Goal: Transaction & Acquisition: Purchase product/service

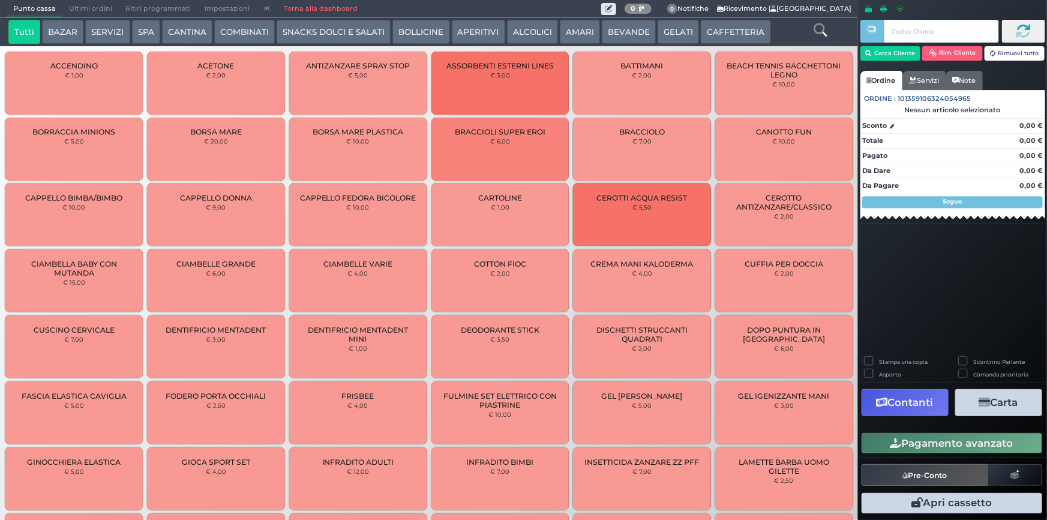
click at [730, 29] on button "CAFFETTERIA" at bounding box center [736, 32] width 70 height 24
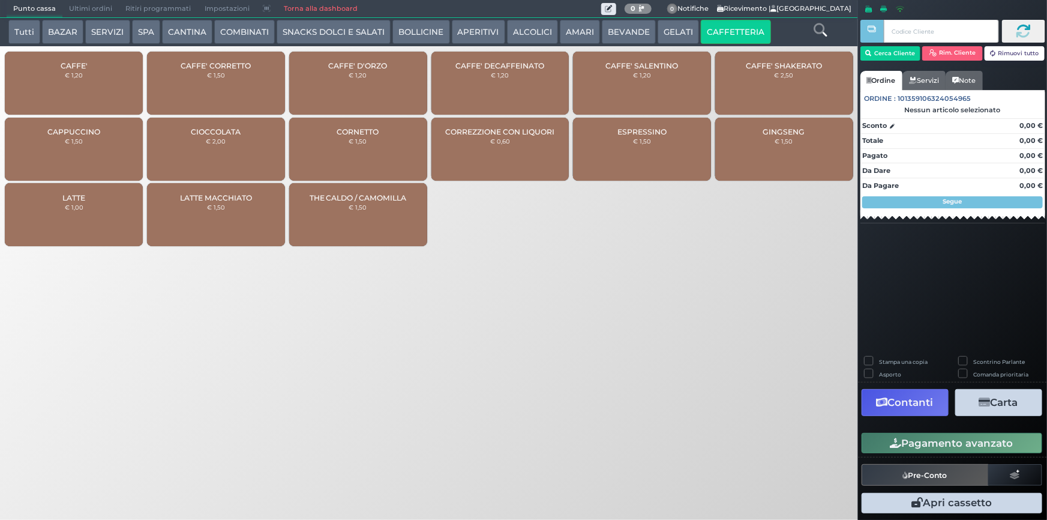
click at [101, 78] on div "CAFFE' € 1,20" at bounding box center [74, 83] width 138 height 63
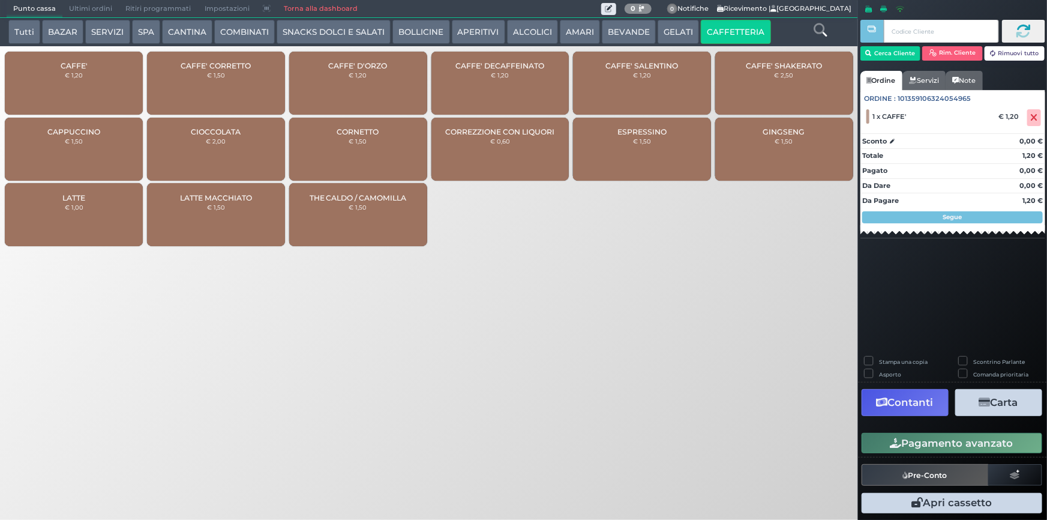
click at [952, 439] on button "Pagamento avanzato" at bounding box center [952, 443] width 181 height 20
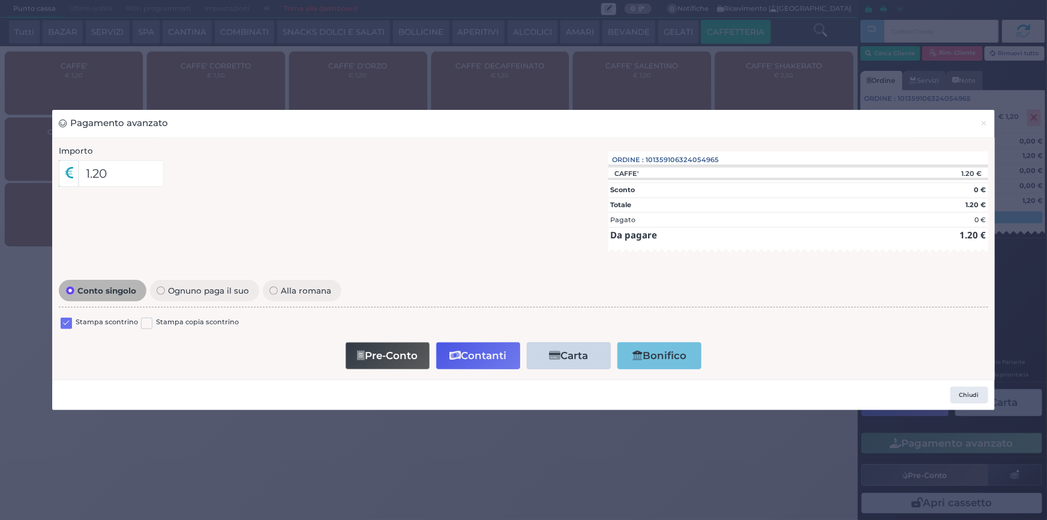
click at [67, 321] on label at bounding box center [66, 323] width 11 height 11
click at [0, 0] on input "checkbox" at bounding box center [0, 0] width 0 height 0
click at [505, 356] on button "Contanti" at bounding box center [478, 355] width 84 height 27
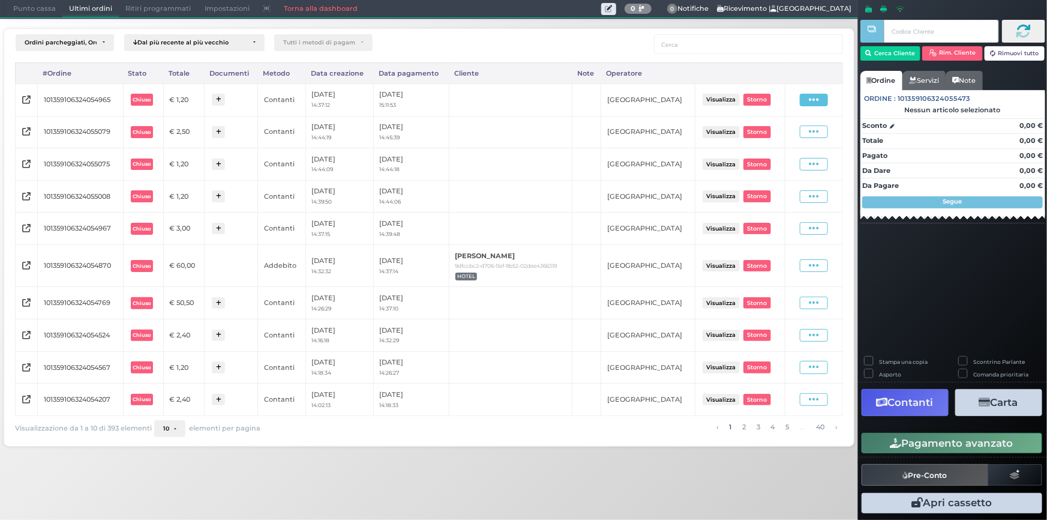
click at [816, 94] on icon at bounding box center [814, 99] width 10 height 11
click at [787, 129] on span "Ristampa Pre-Conto" at bounding box center [787, 134] width 49 height 20
click at [37, 7] on span "Punto cassa" at bounding box center [35, 9] width 56 height 17
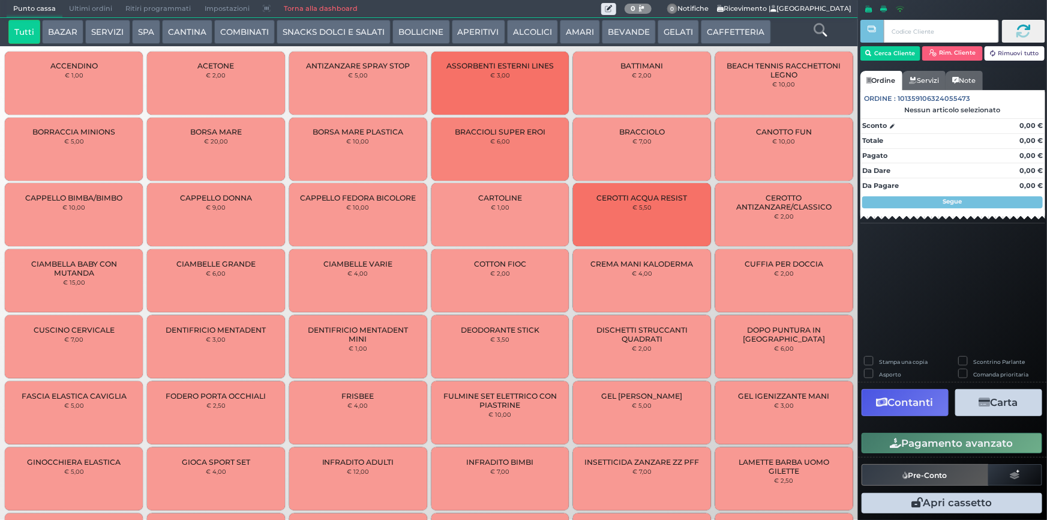
click at [733, 26] on button "CAFFETTERIA" at bounding box center [736, 32] width 70 height 24
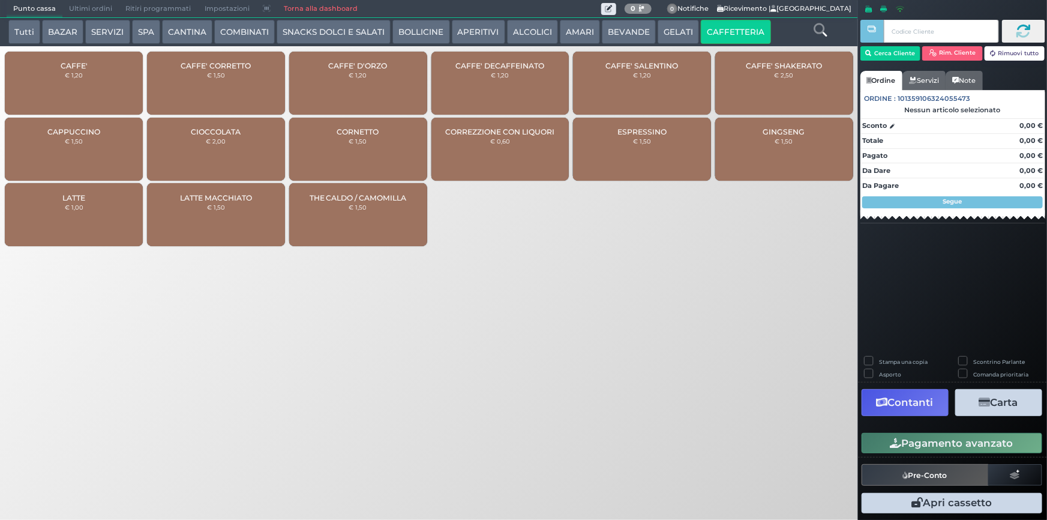
click at [116, 94] on div "CAFFE' € 1,20" at bounding box center [74, 83] width 138 height 63
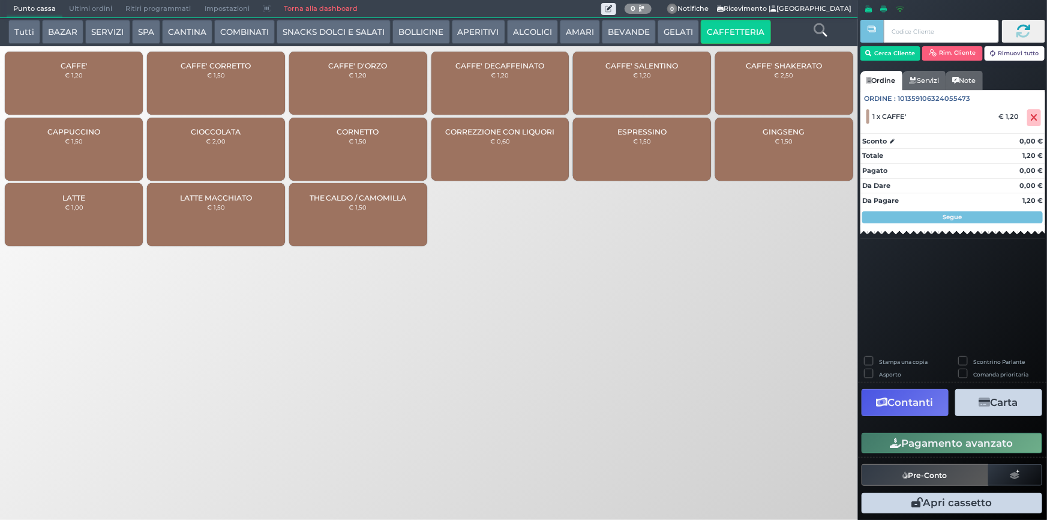
click at [992, 450] on button "Pagamento avanzato" at bounding box center [952, 443] width 181 height 20
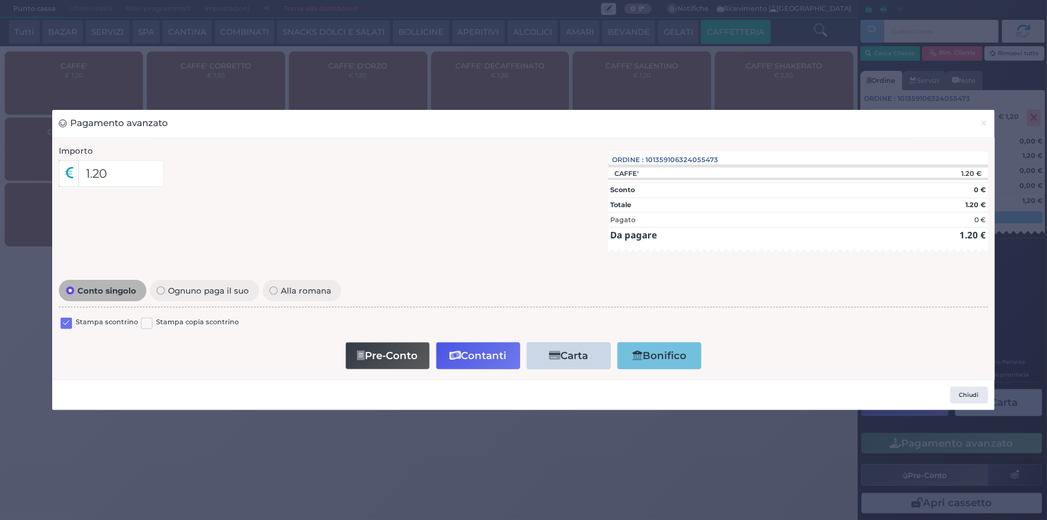
click at [67, 322] on label at bounding box center [66, 323] width 11 height 11
click at [0, 0] on input "checkbox" at bounding box center [0, 0] width 0 height 0
click at [489, 354] on button "Contanti" at bounding box center [478, 355] width 84 height 27
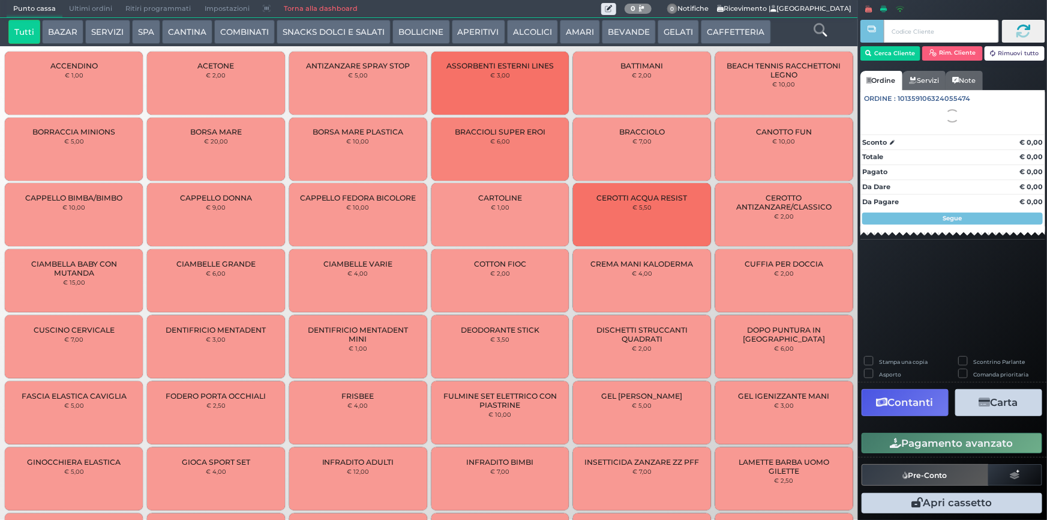
click at [24, 6] on span "Punto cassa" at bounding box center [35, 9] width 56 height 17
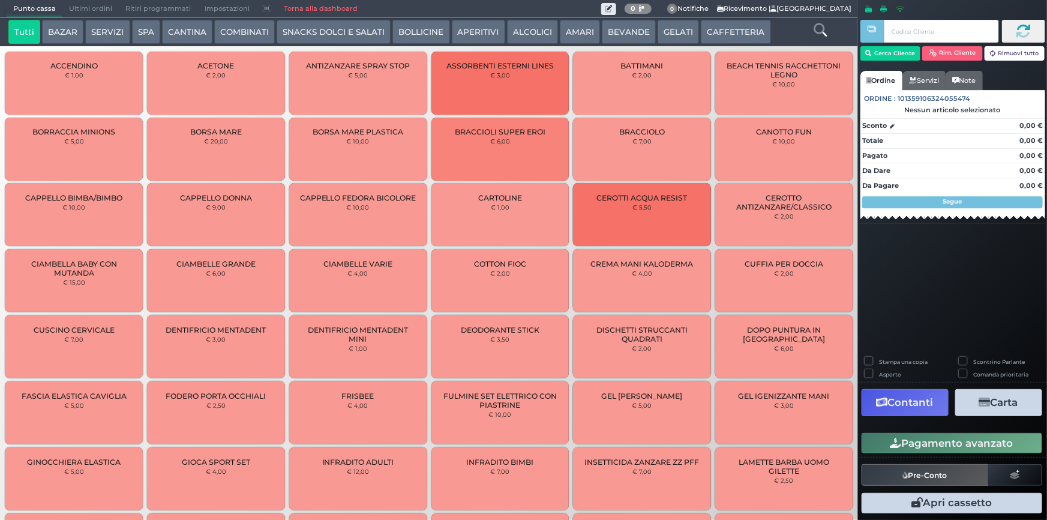
click at [17, 6] on span "Punto cassa" at bounding box center [35, 9] width 56 height 17
click at [87, 6] on span "Ultimi ordini" at bounding box center [90, 9] width 56 height 17
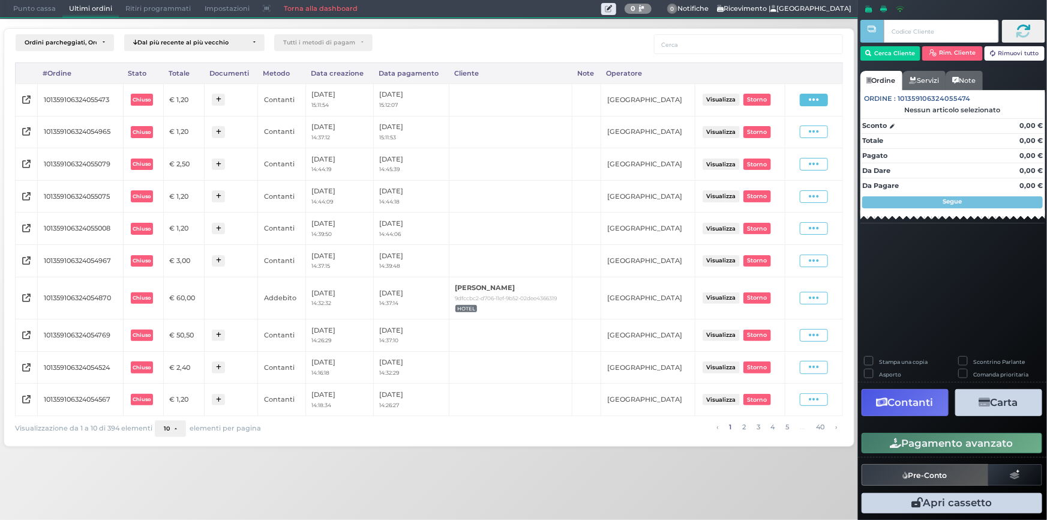
click at [816, 97] on icon at bounding box center [814, 99] width 10 height 11
click at [786, 130] on span "Ristampa Pre-Conto" at bounding box center [787, 134] width 49 height 20
click at [42, 7] on span "Punto cassa" at bounding box center [35, 9] width 56 height 17
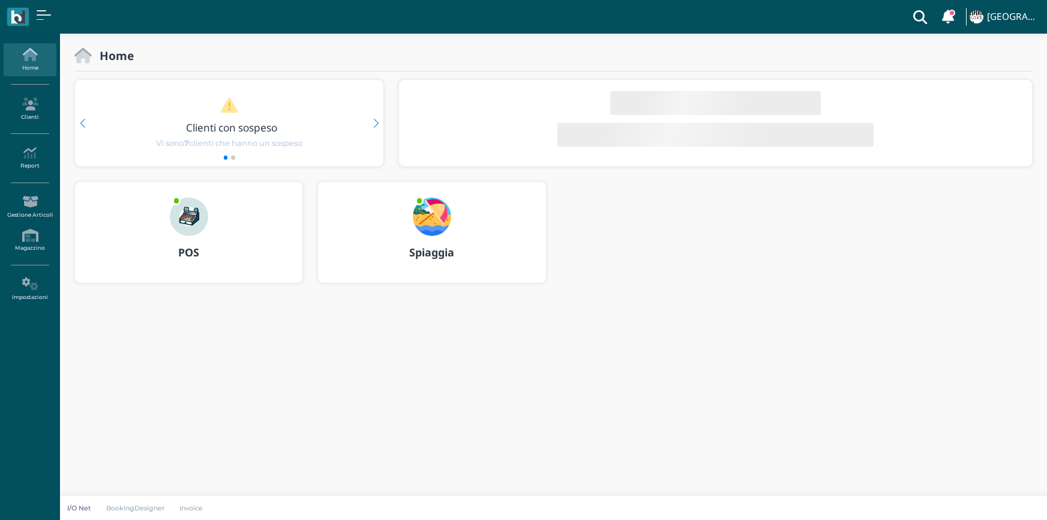
click at [424, 223] on img at bounding box center [432, 216] width 38 height 38
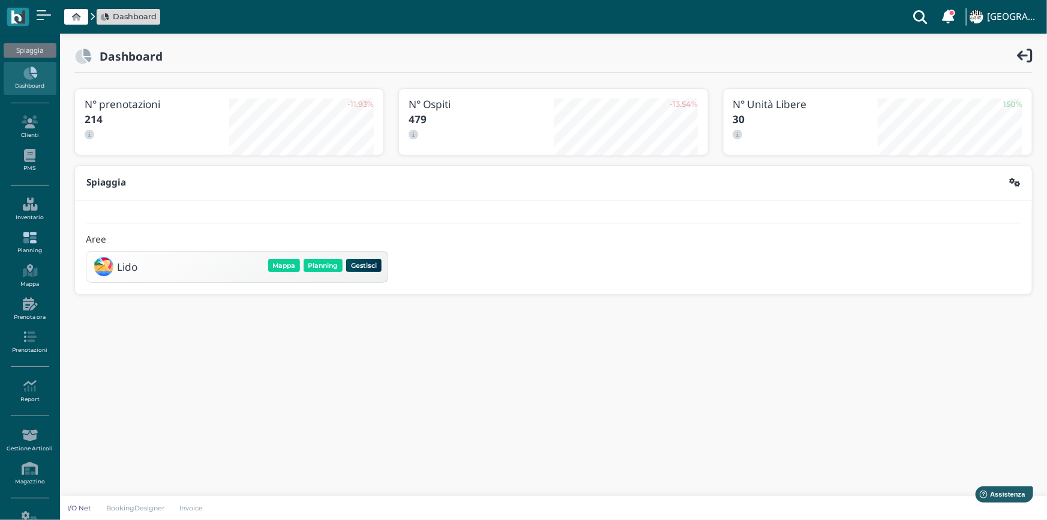
click at [31, 235] on icon at bounding box center [30, 237] width 52 height 13
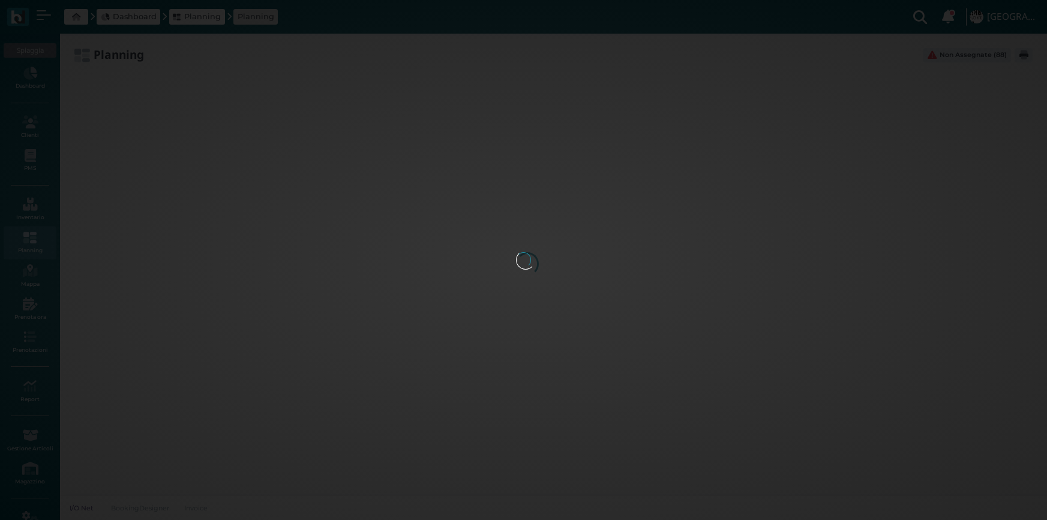
type input "2.8"
type input "55"
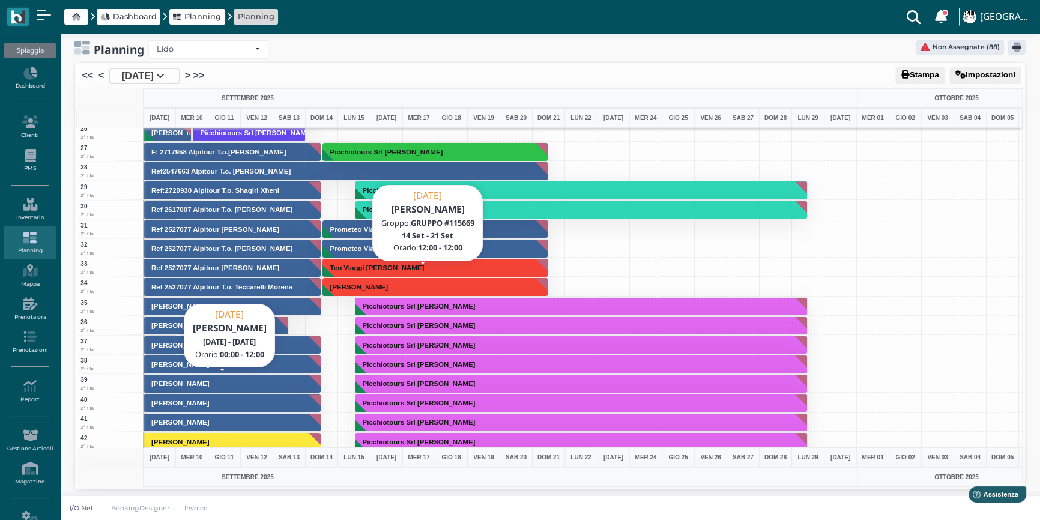
scroll to position [491, 0]
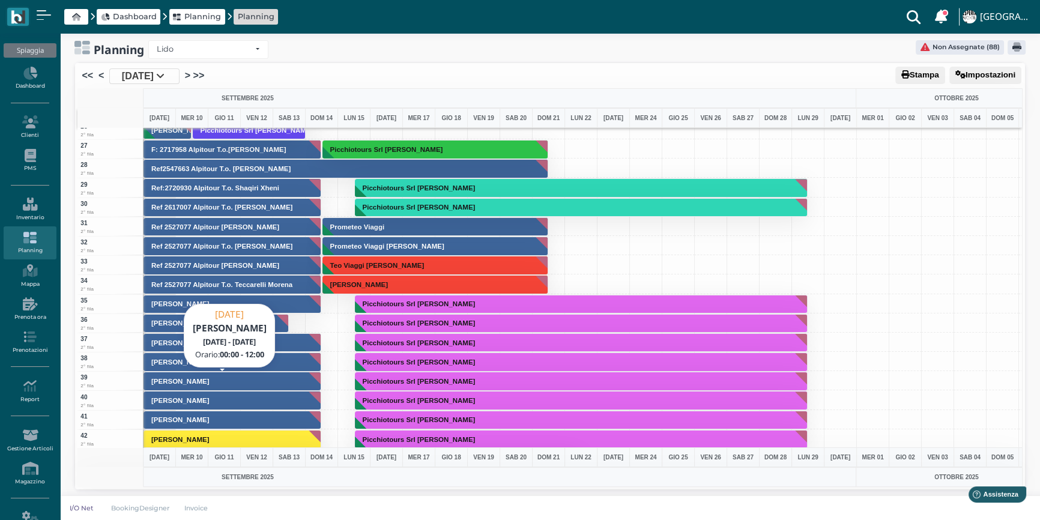
click at [351, 333] on div "Picchiotours Srl [PERSON_NAME]" at bounding box center [353, 342] width 33 height 19
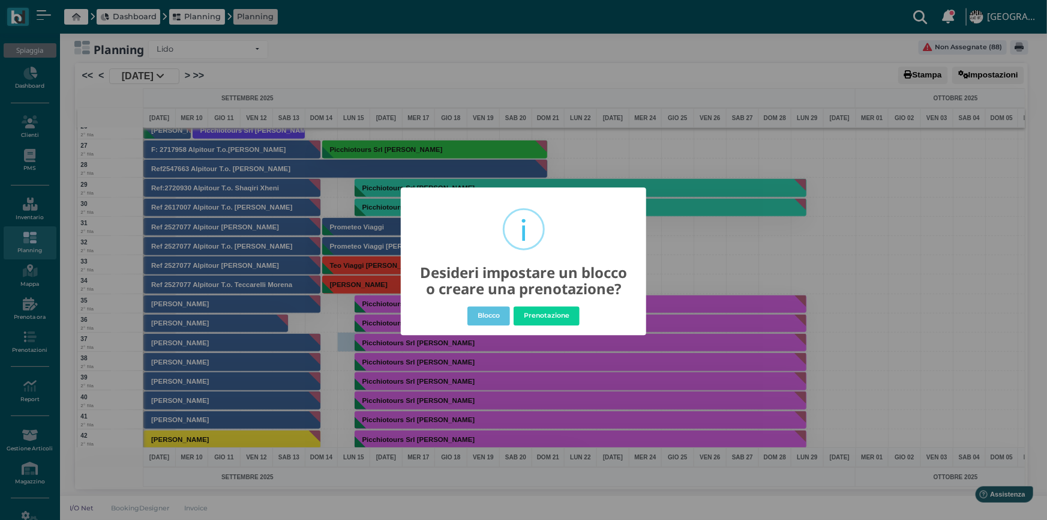
click at [645, 157] on div "× i Desideri impostare un blocco o creare una prenotazione? Blocco No Prenotazi…" at bounding box center [523, 260] width 1047 height 520
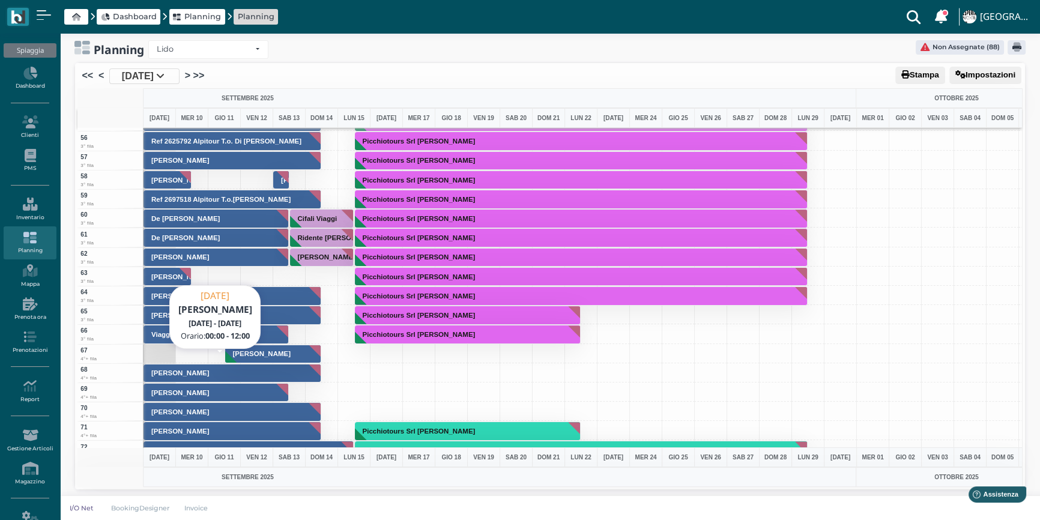
scroll to position [1037, 0]
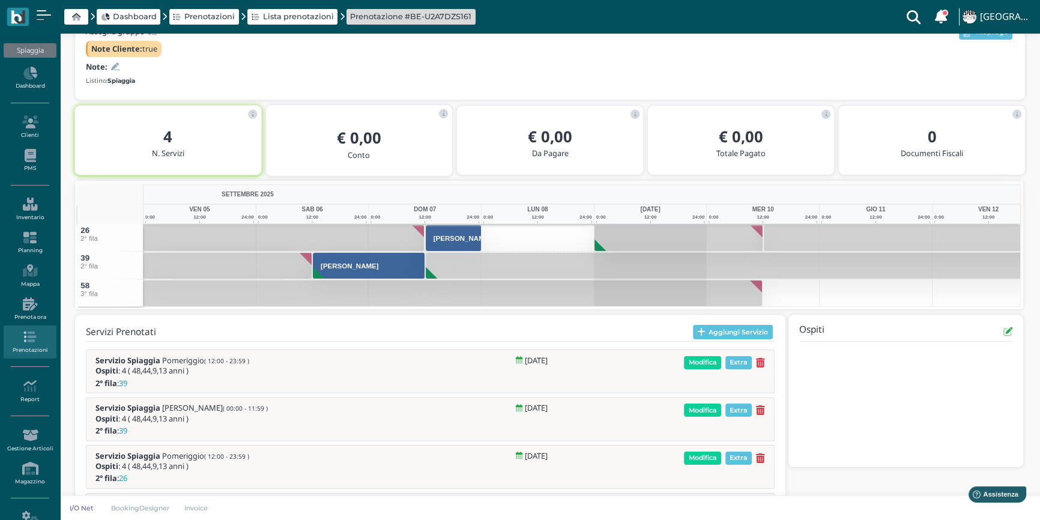
scroll to position [154, 0]
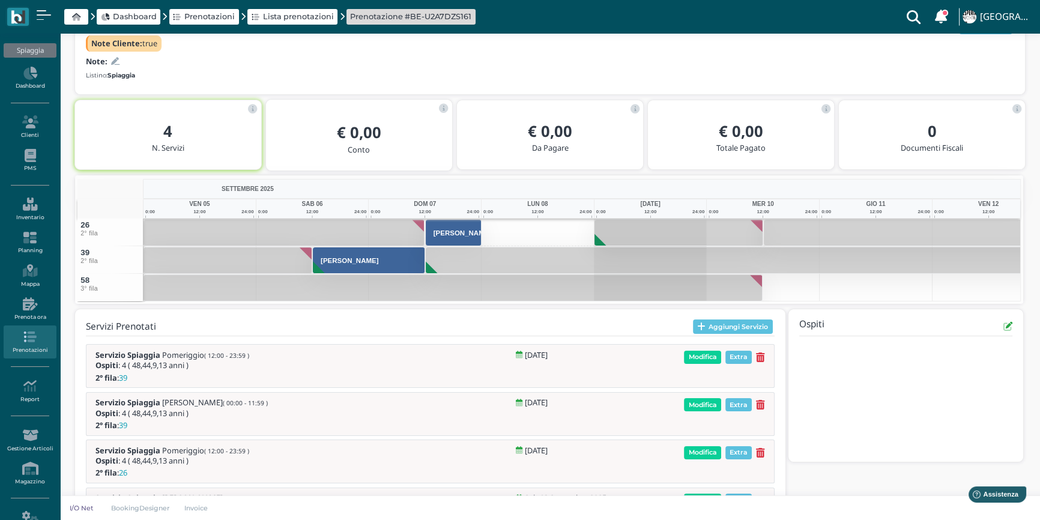
click at [694, 233] on button at bounding box center [678, 232] width 169 height 27
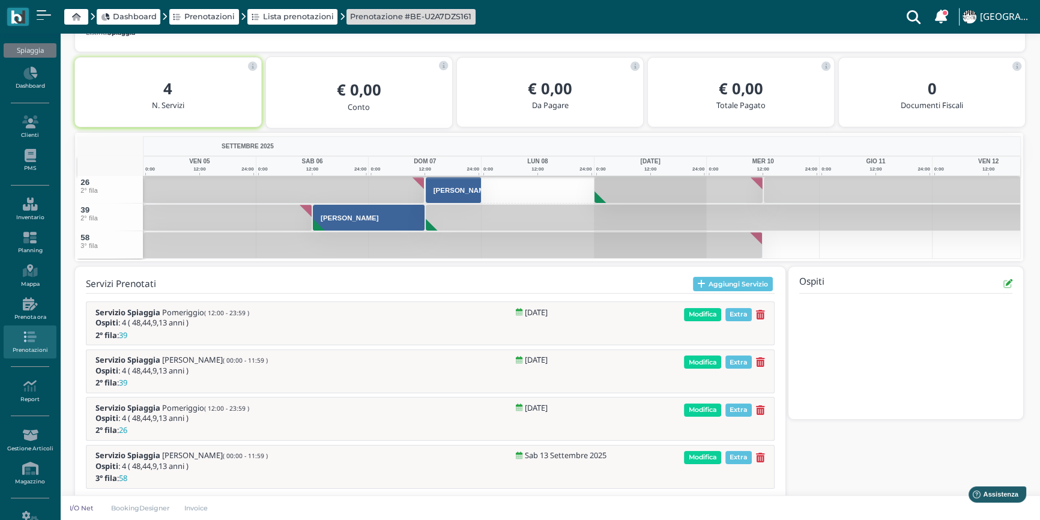
scroll to position [212, 0]
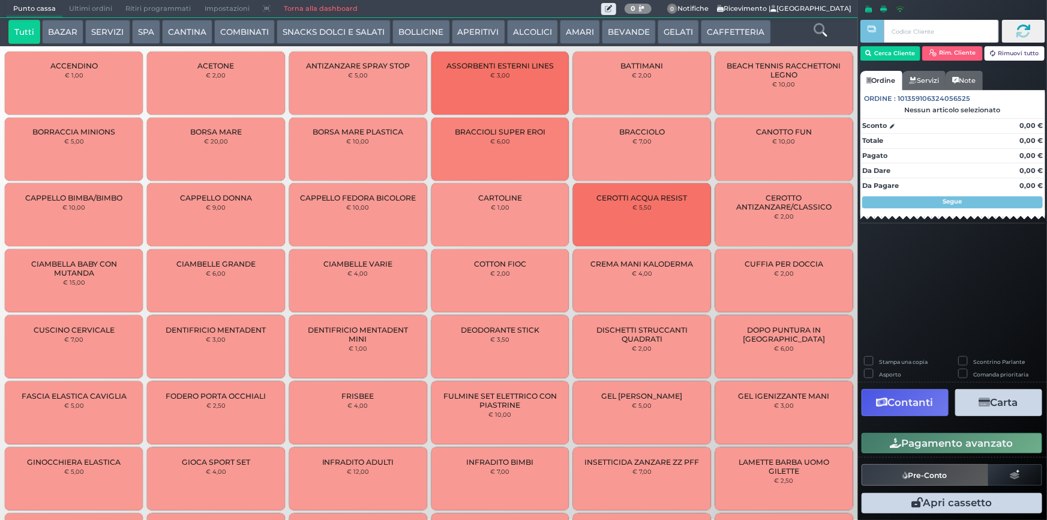
click at [98, 25] on button "SERVIZI" at bounding box center [107, 32] width 44 height 24
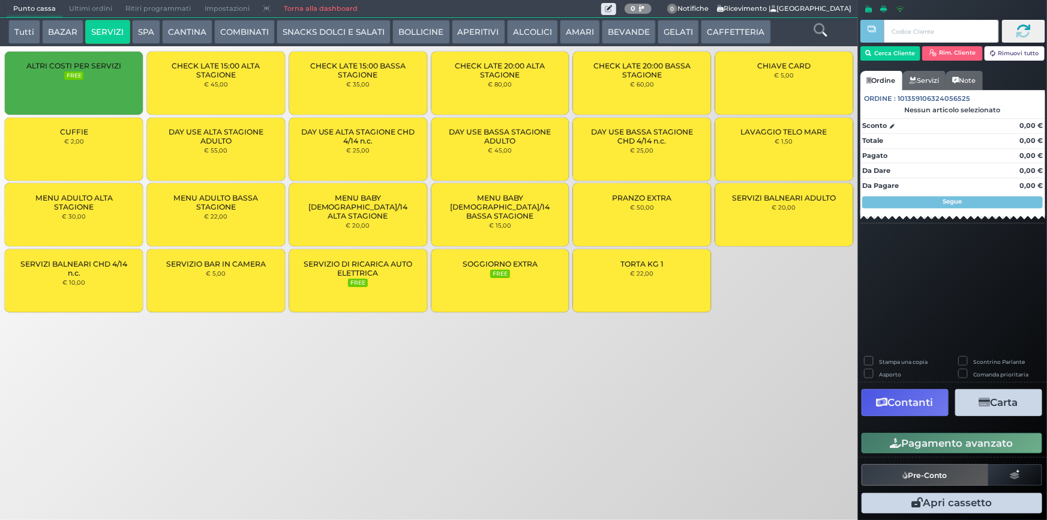
click at [115, 140] on div "CUFFIE € 2,00" at bounding box center [74, 149] width 138 height 63
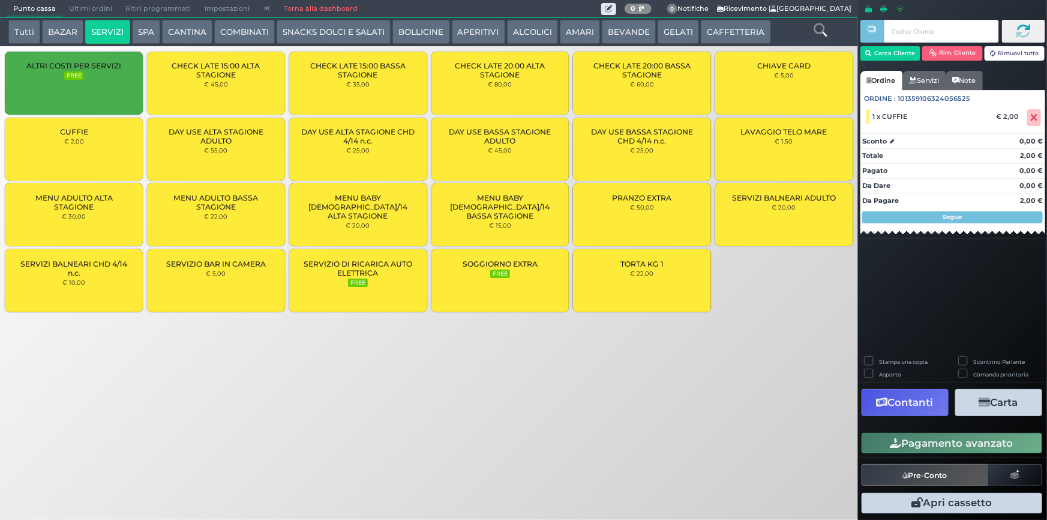
click at [971, 441] on button "Pagamento avanzato" at bounding box center [952, 443] width 181 height 20
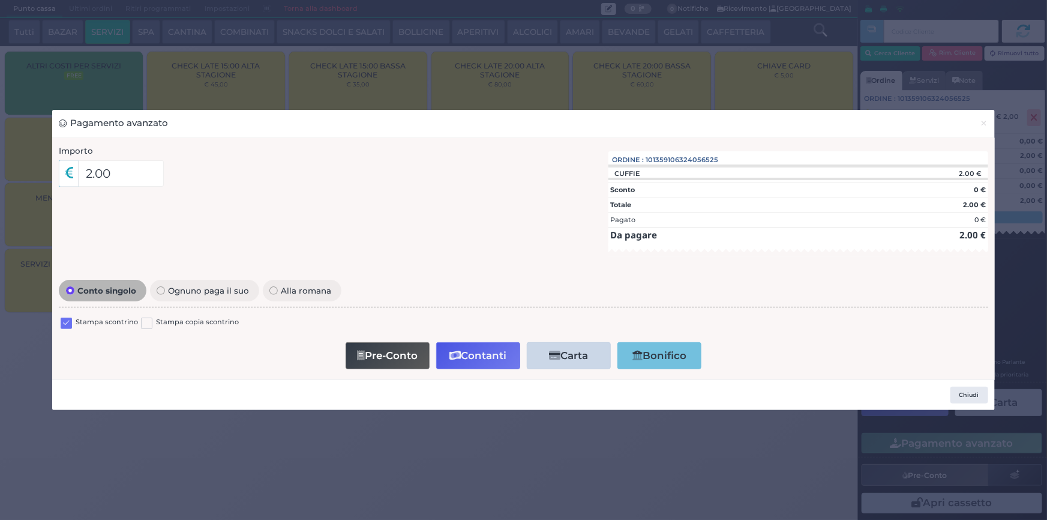
click at [62, 329] on div at bounding box center [66, 324] width 11 height 14
click at [64, 324] on label at bounding box center [66, 323] width 11 height 11
click at [0, 0] on input "checkbox" at bounding box center [0, 0] width 0 height 0
click at [456, 359] on icon "button" at bounding box center [455, 356] width 11 height 10
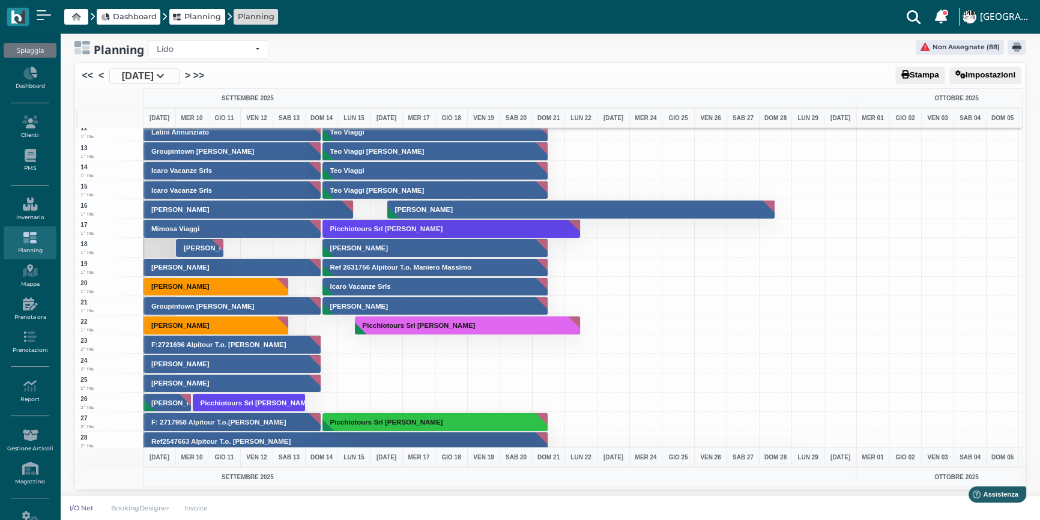
scroll to position [218, 0]
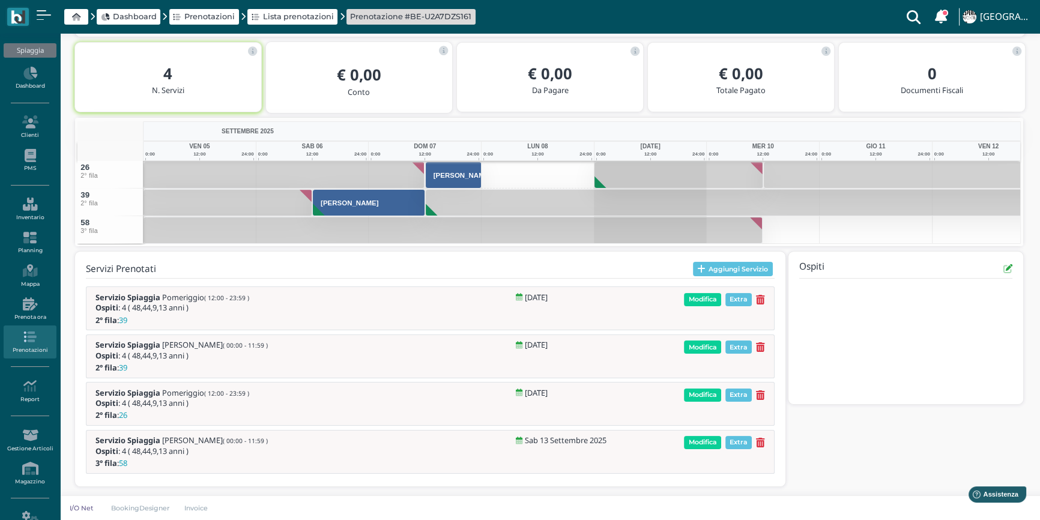
scroll to position [212, 0]
